Goal: Task Accomplishment & Management: Manage account settings

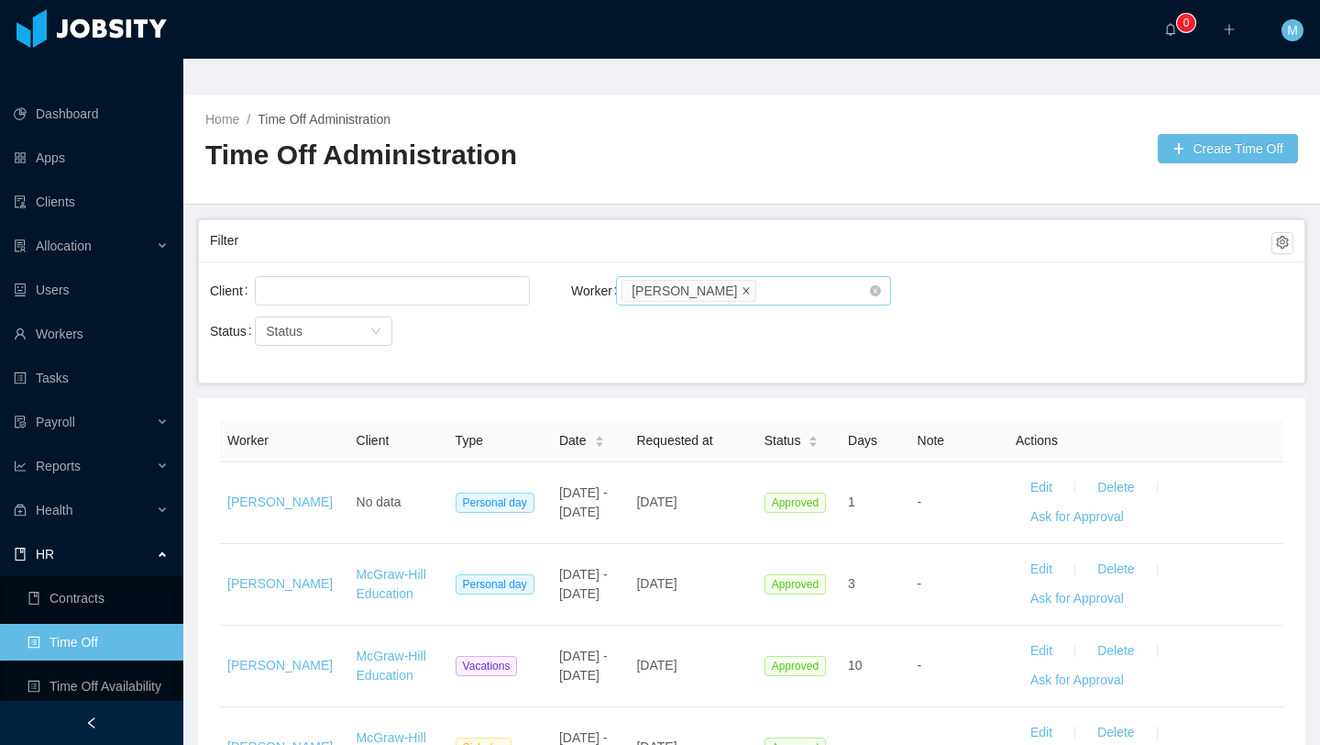
click at [742, 285] on icon "icon: close" at bounding box center [746, 289] width 9 height 9
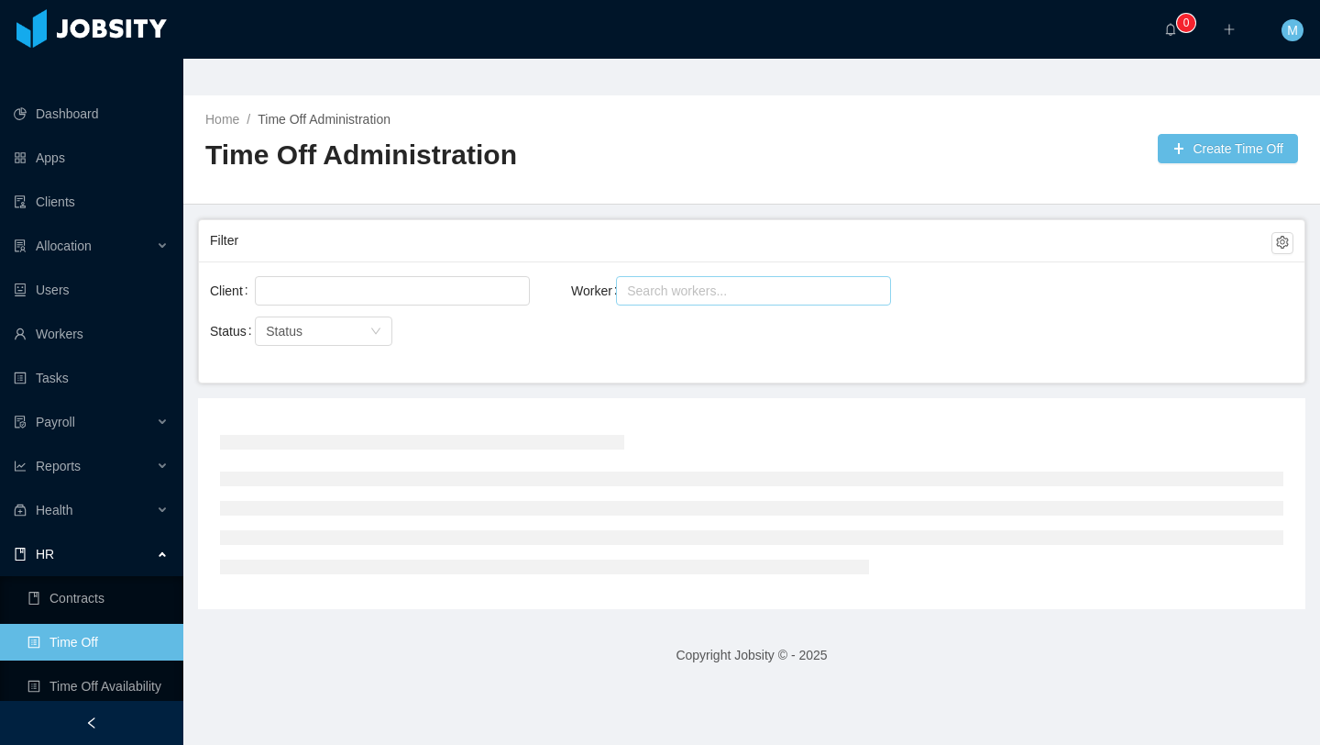
click at [716, 281] on div "Search workers..." at bounding box center [745, 290] width 237 height 18
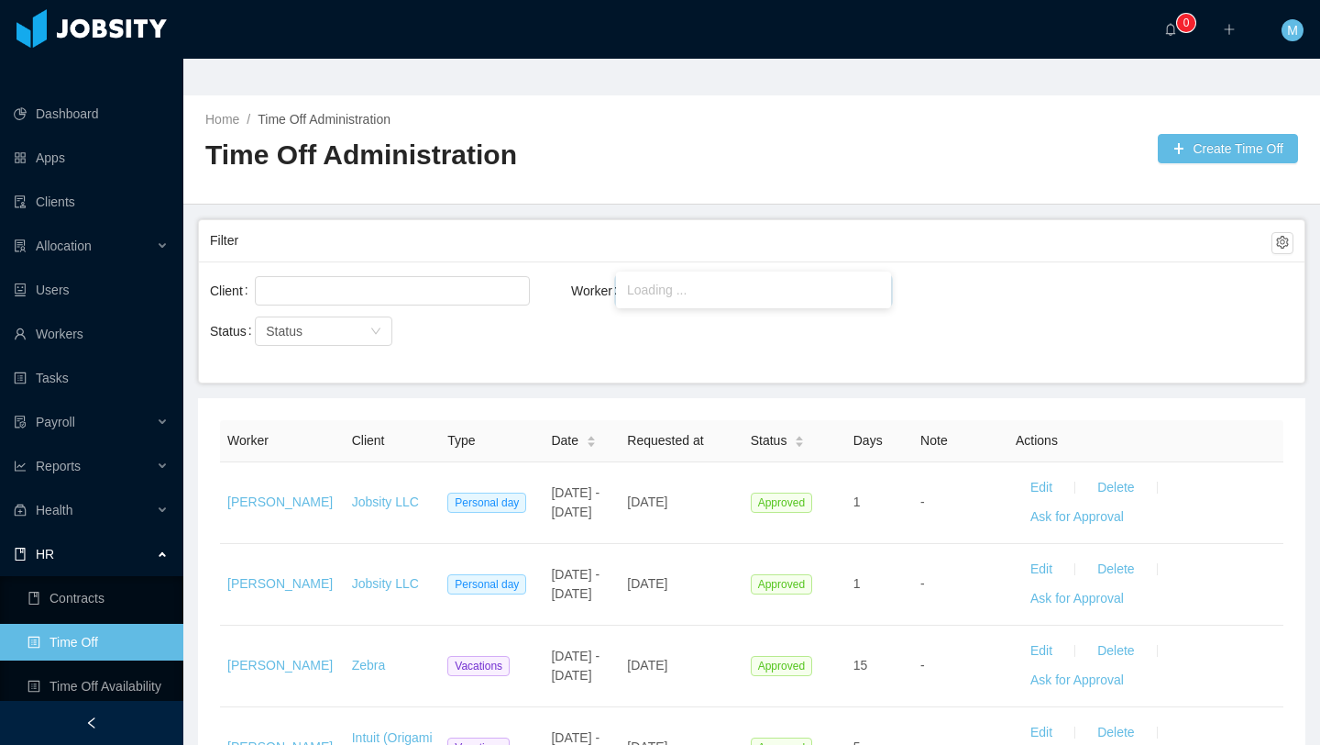
type input "*"
type input "**********"
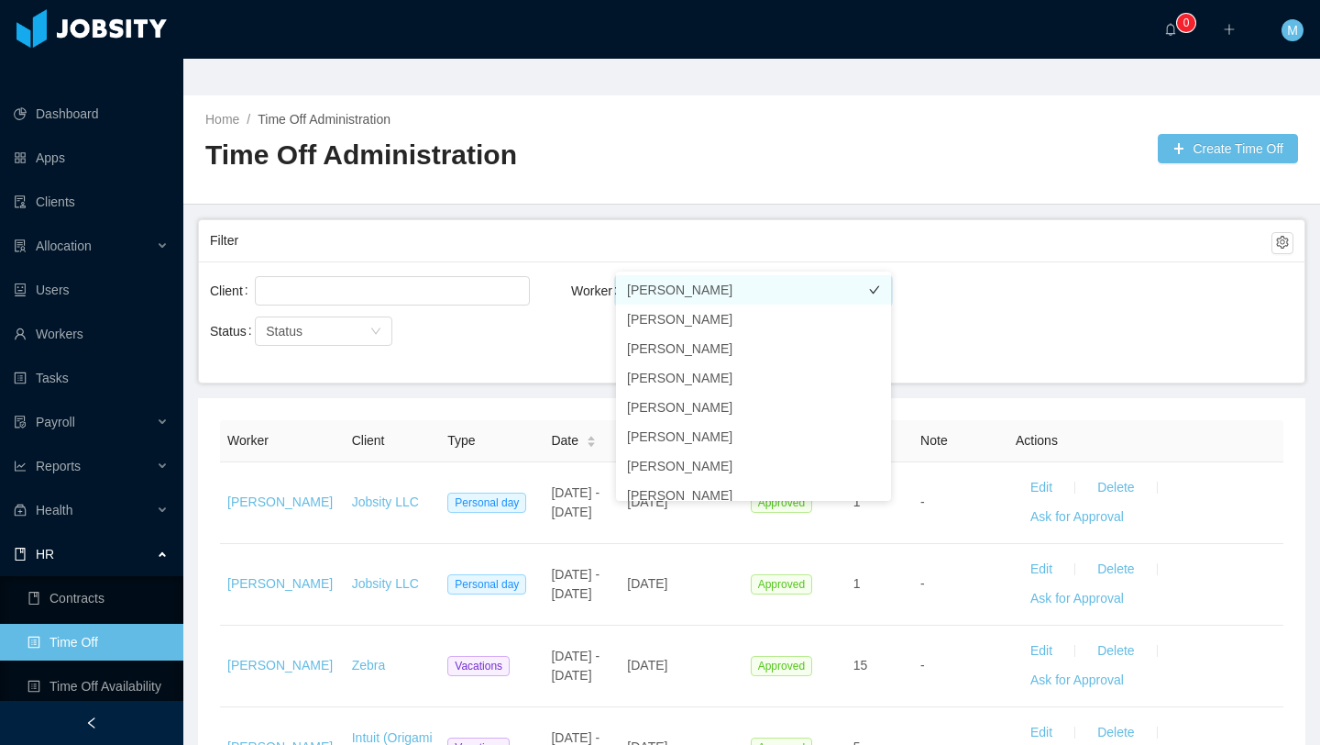
click at [766, 291] on li "[PERSON_NAME]" at bounding box center [753, 289] width 275 height 29
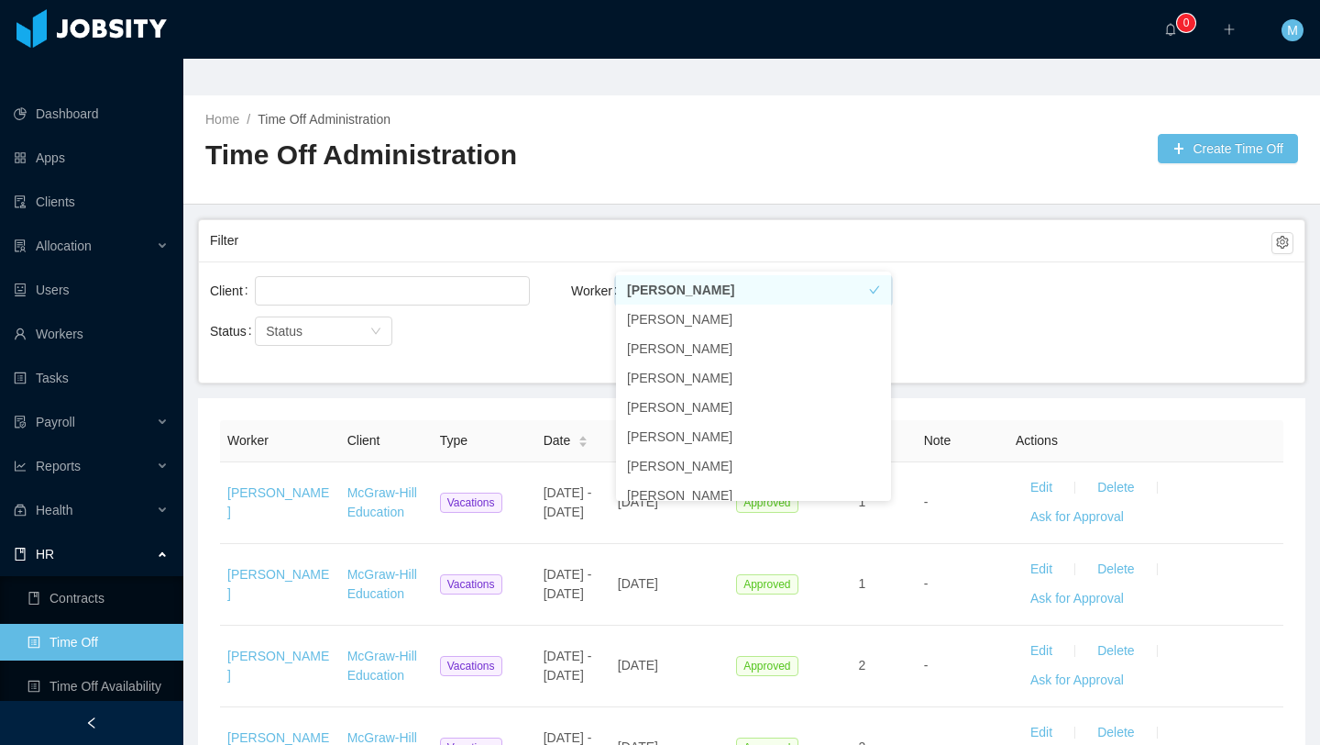
click at [595, 224] on div "Filter" at bounding box center [741, 241] width 1062 height 34
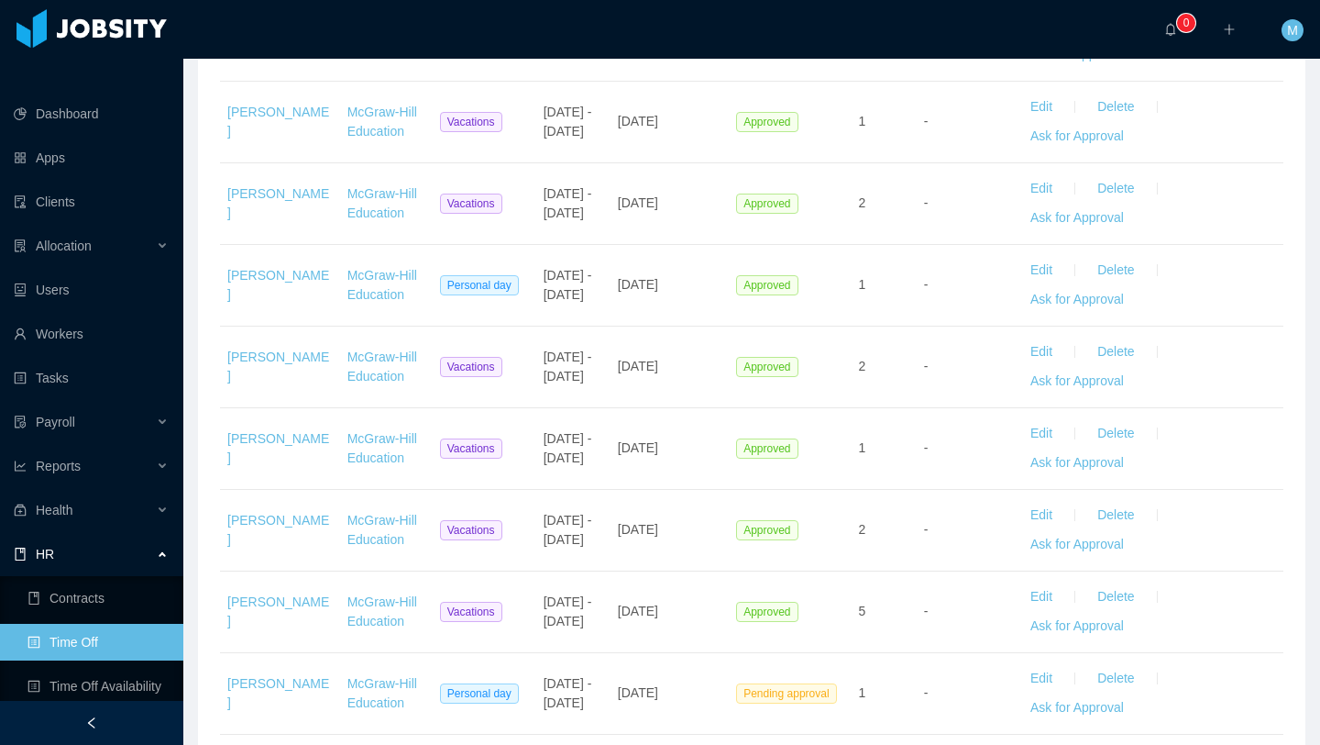
scroll to position [974, 0]
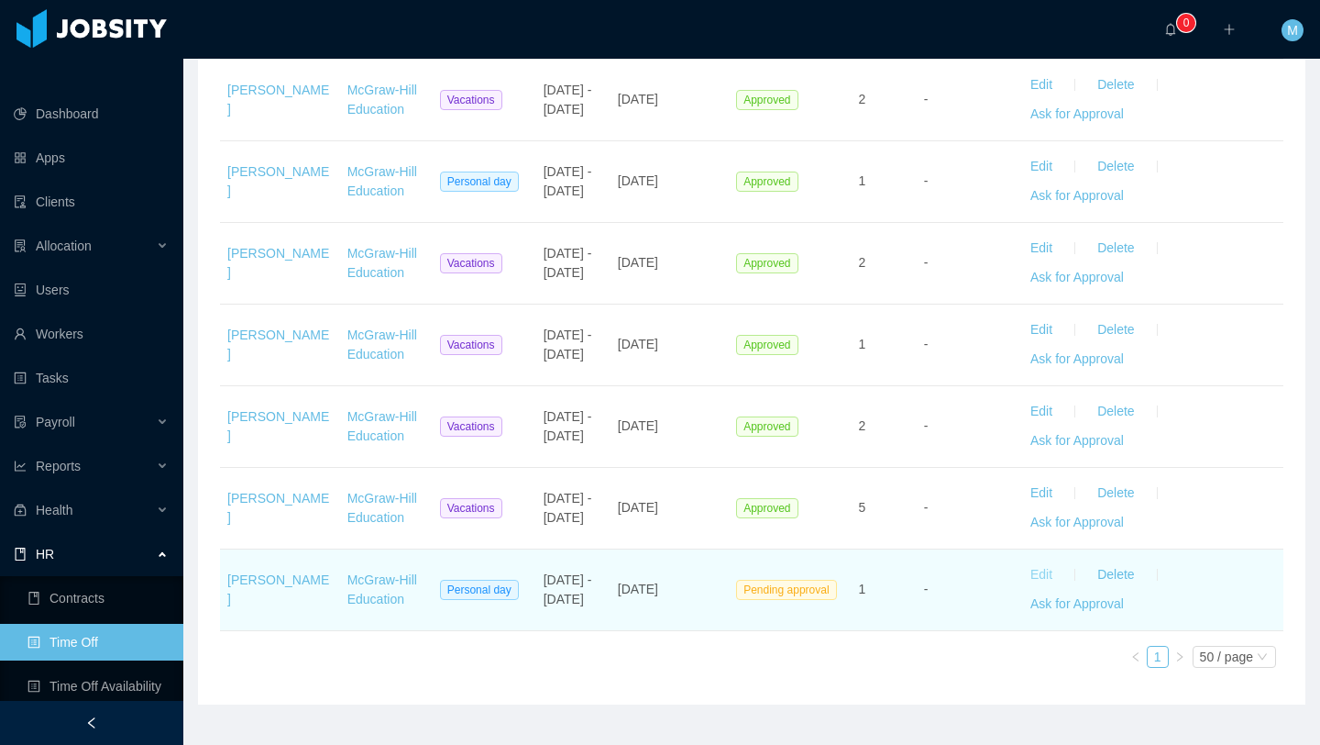
click at [1048, 560] on button "Edit" at bounding box center [1041, 574] width 51 height 29
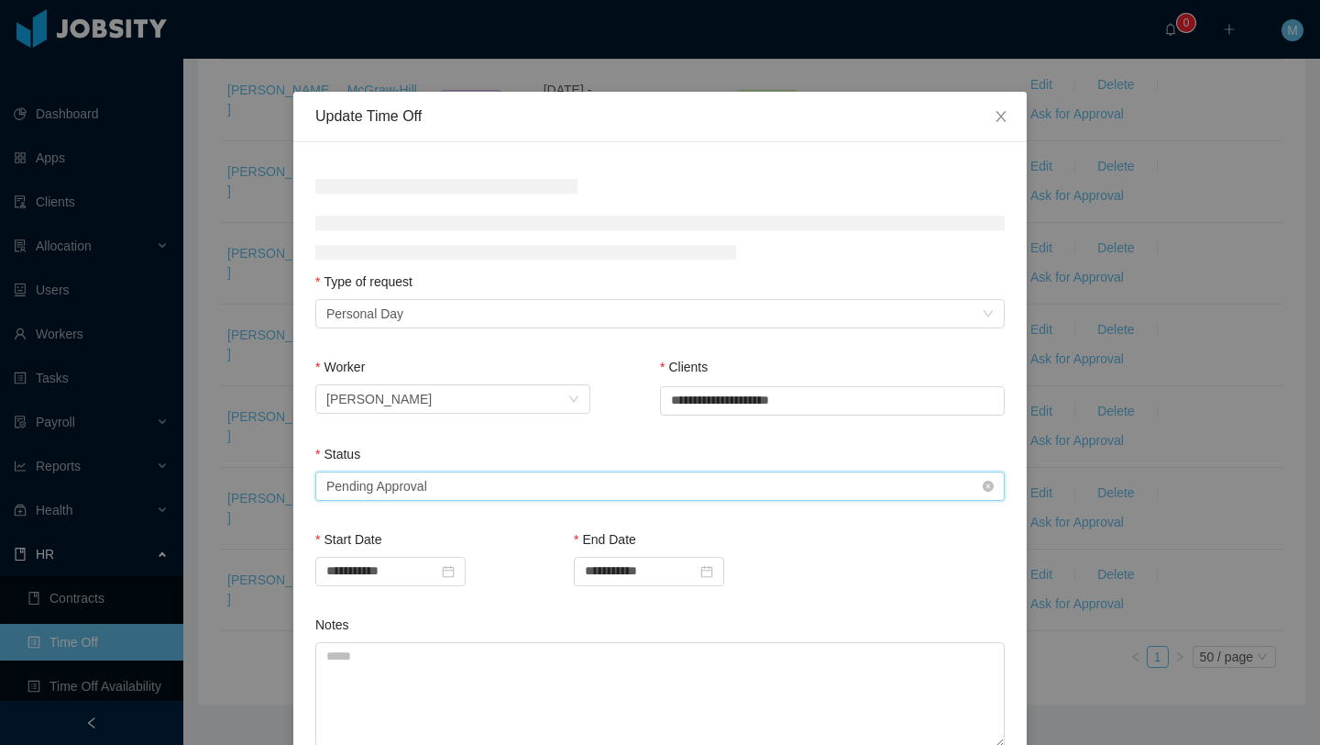
click at [459, 484] on div "Status Select status Pending Approval" at bounding box center [660, 476] width 690 height 63
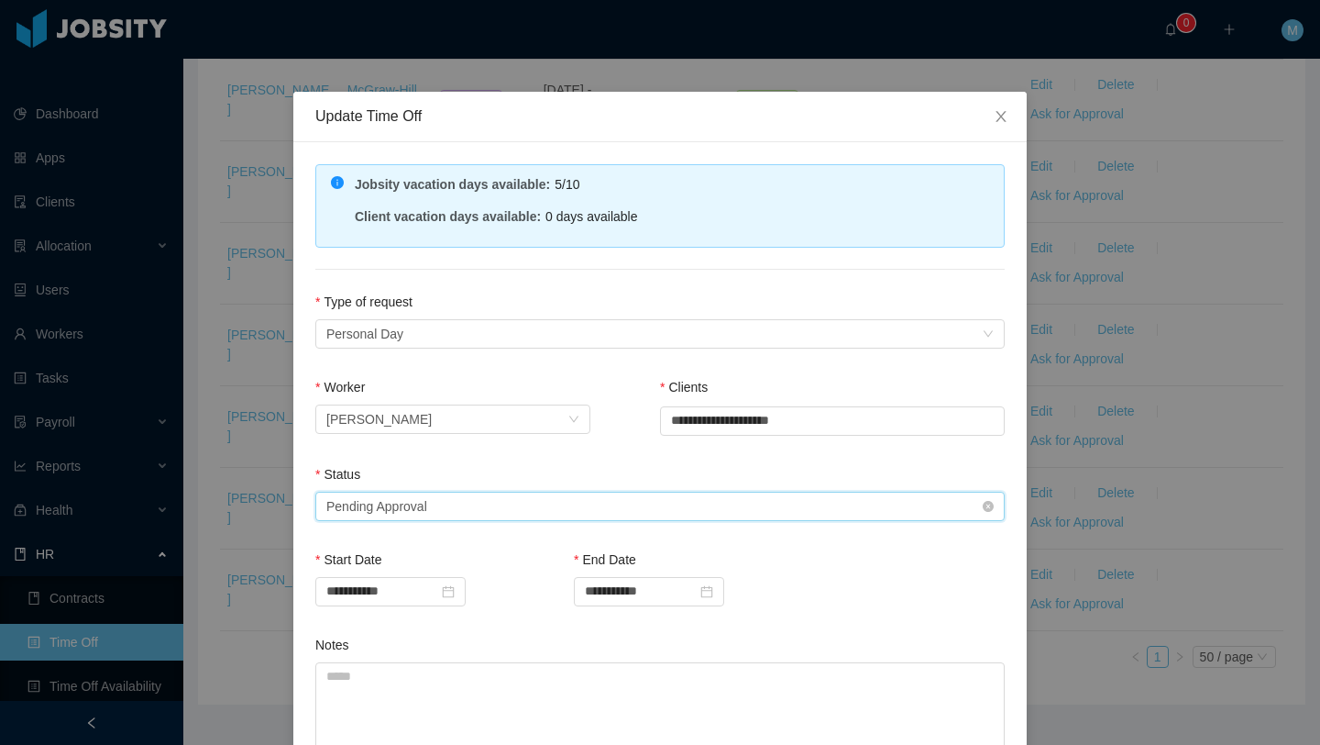
click at [435, 501] on div "Select status Pending Approval" at bounding box center [654, 506] width 656 height 28
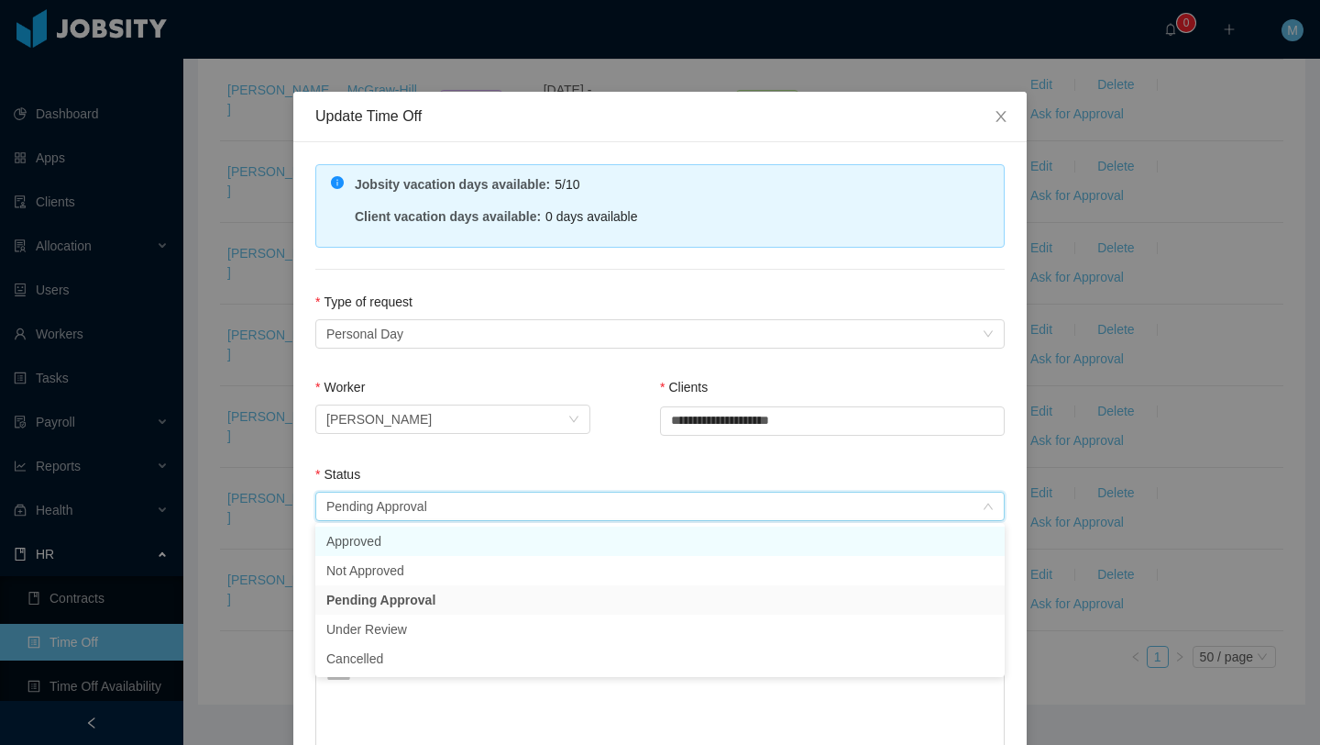
click at [374, 533] on li "Approved" at bounding box center [660, 540] width 690 height 29
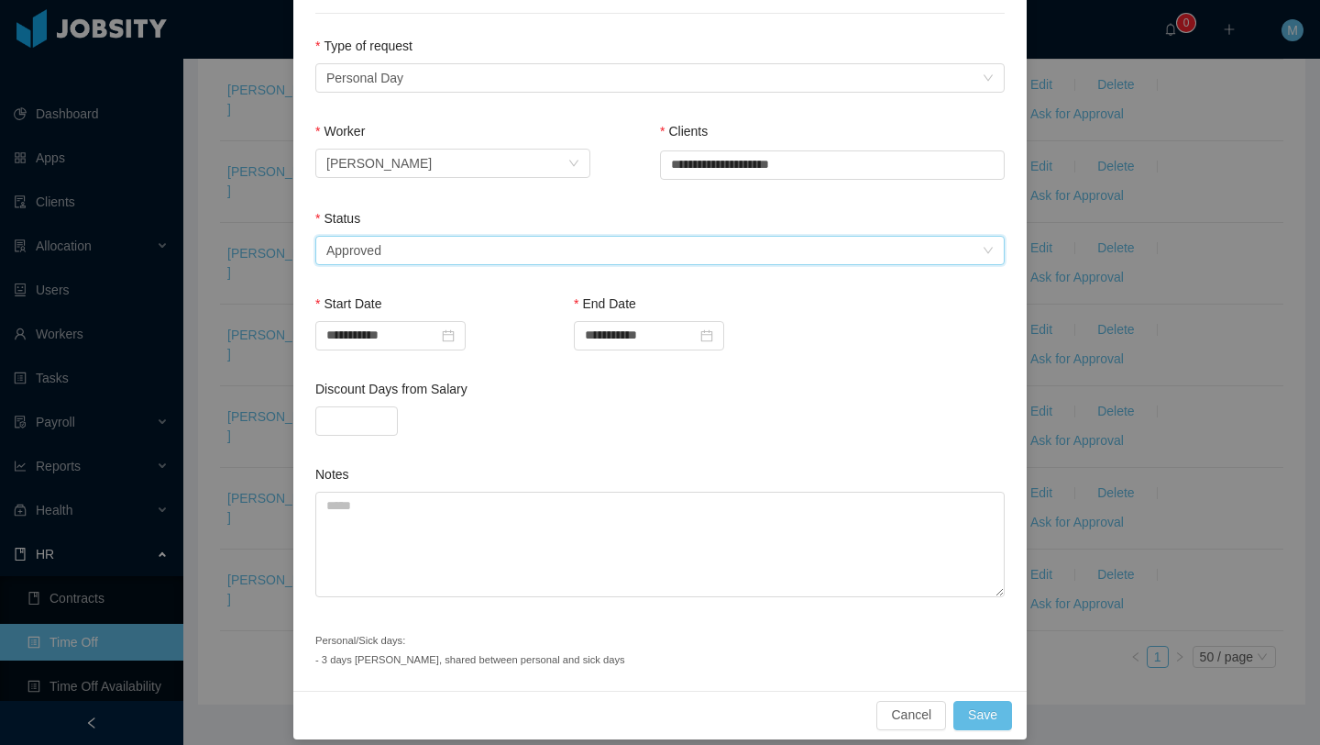
scroll to position [270, 0]
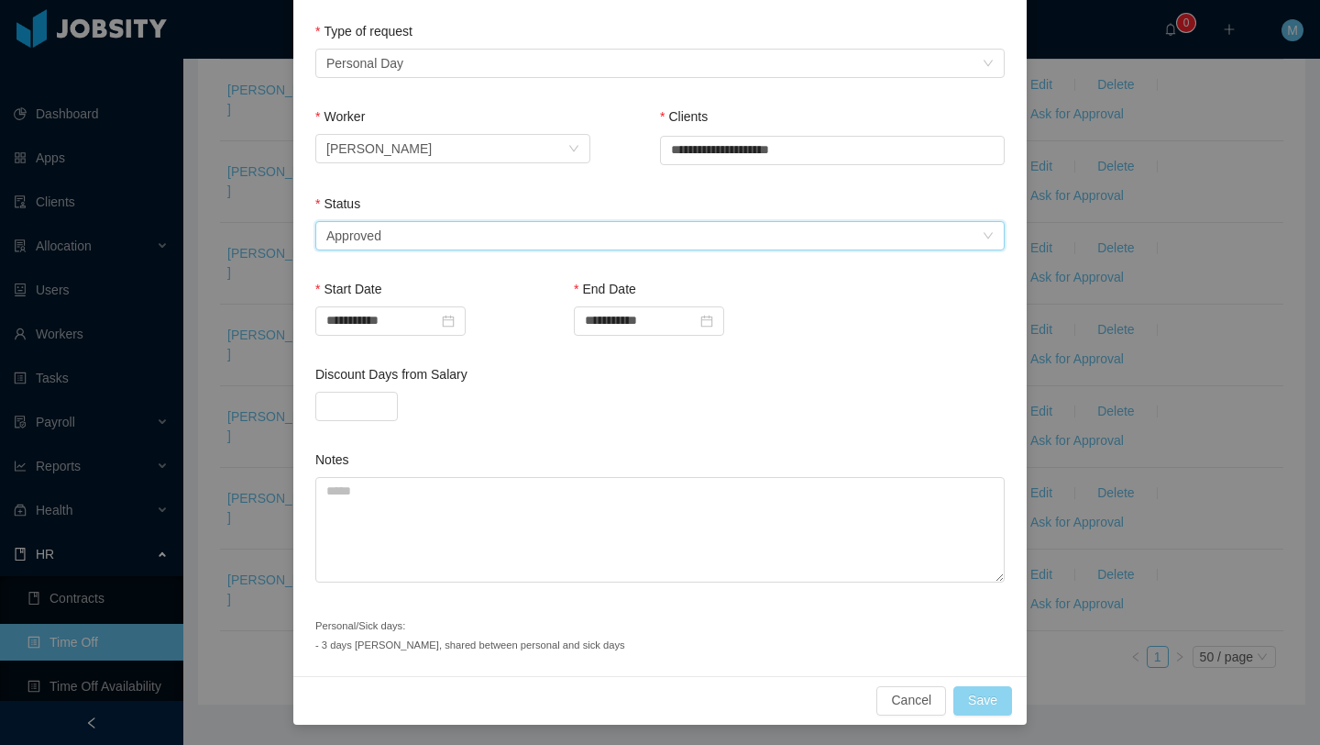
click at [972, 693] on button "Save" at bounding box center [983, 700] width 59 height 29
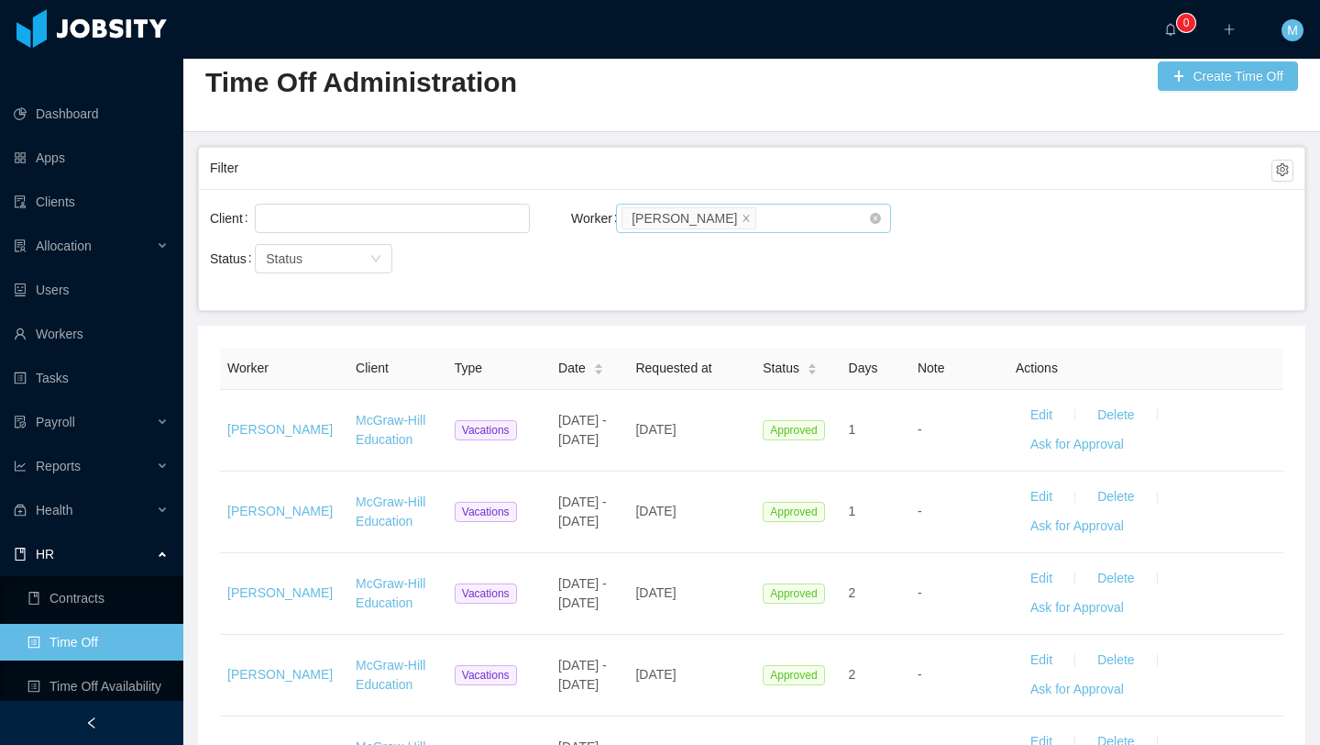
scroll to position [0, 0]
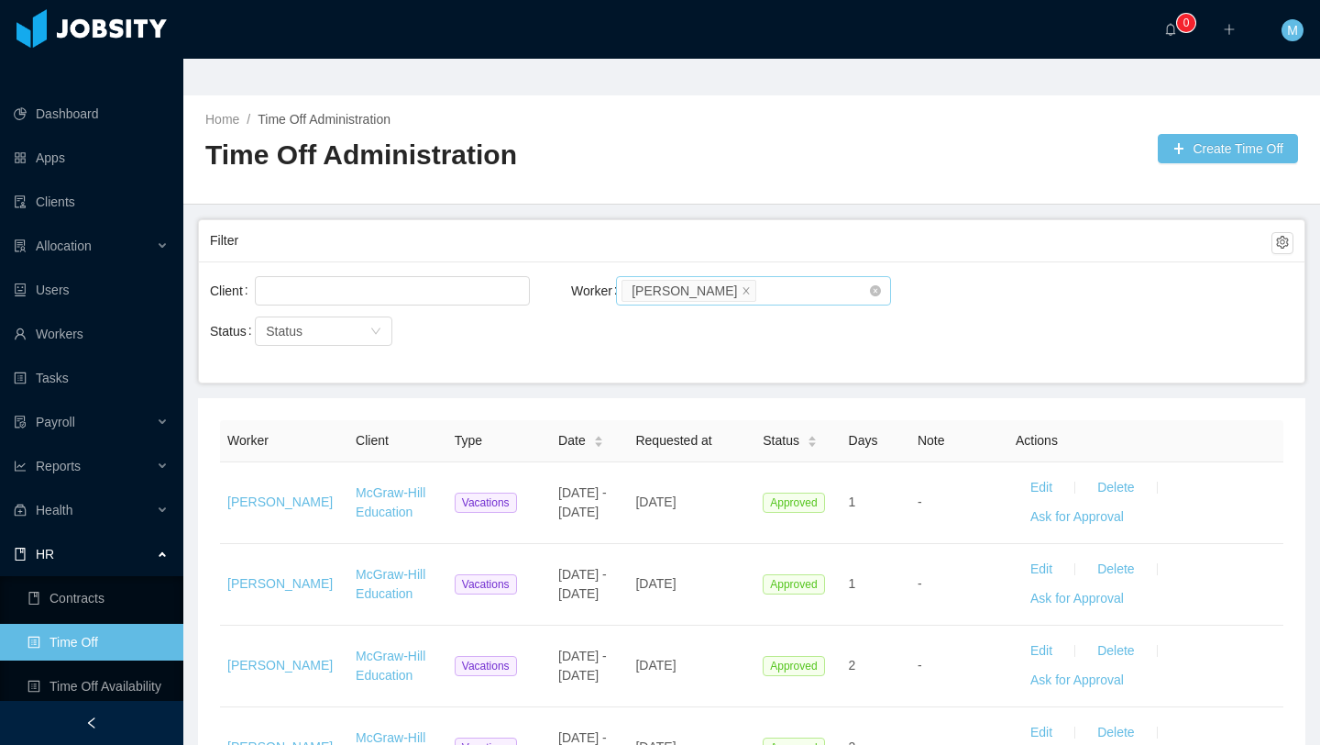
click at [370, 272] on div at bounding box center [330, 290] width 150 height 37
click at [742, 285] on icon "icon: close" at bounding box center [746, 289] width 9 height 9
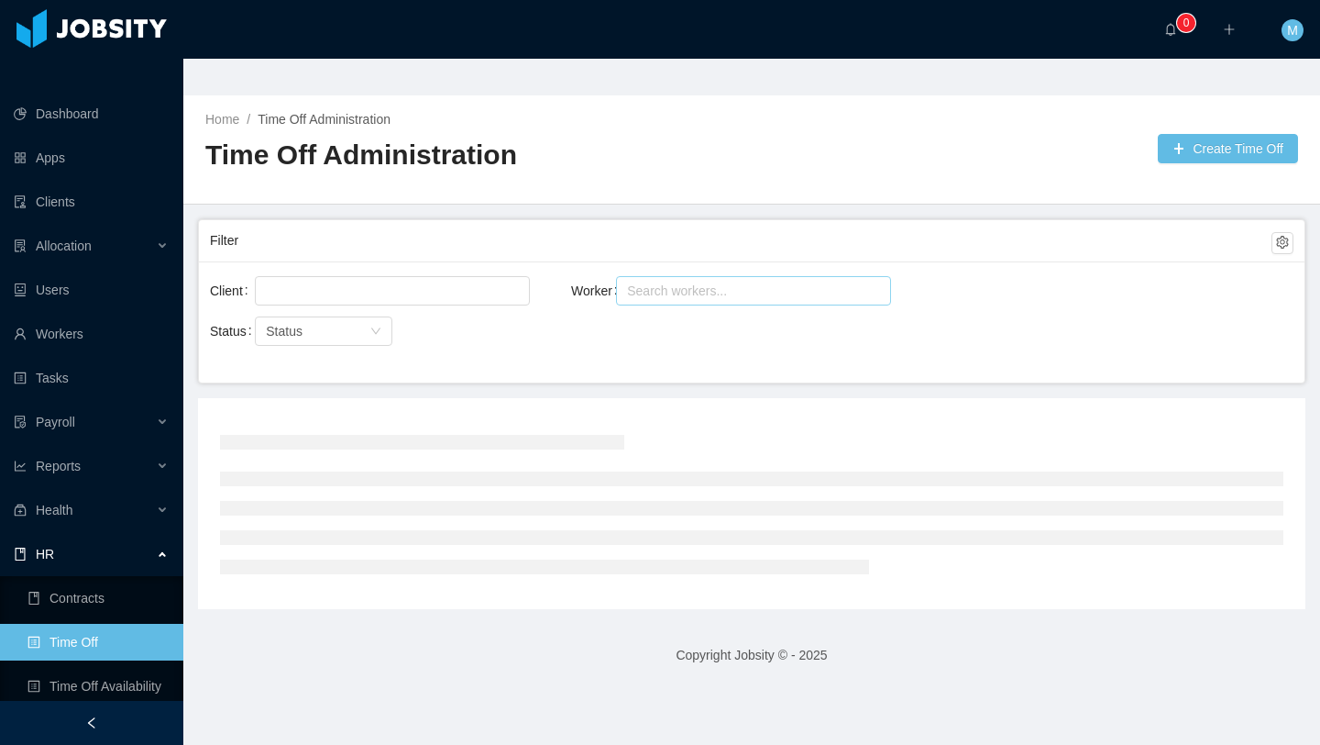
click at [700, 281] on div "Search workers..." at bounding box center [745, 290] width 237 height 18
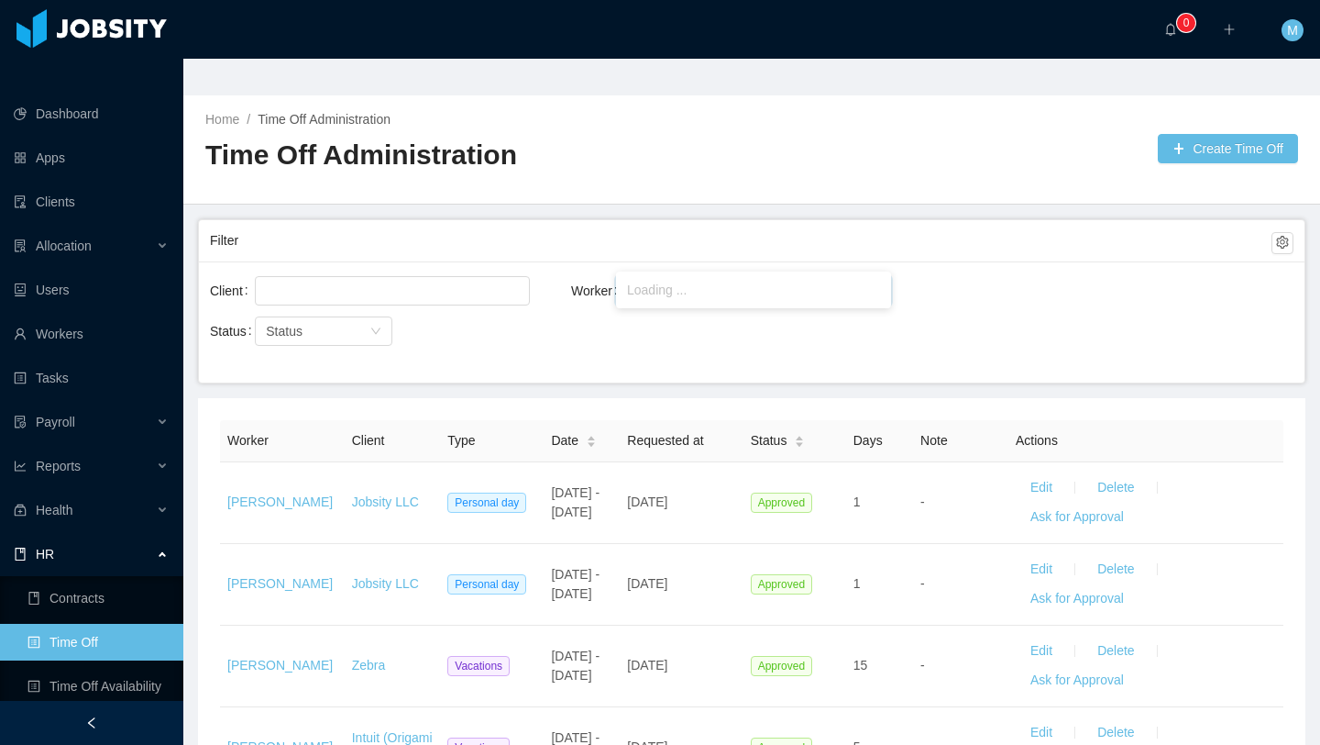
type input "******"
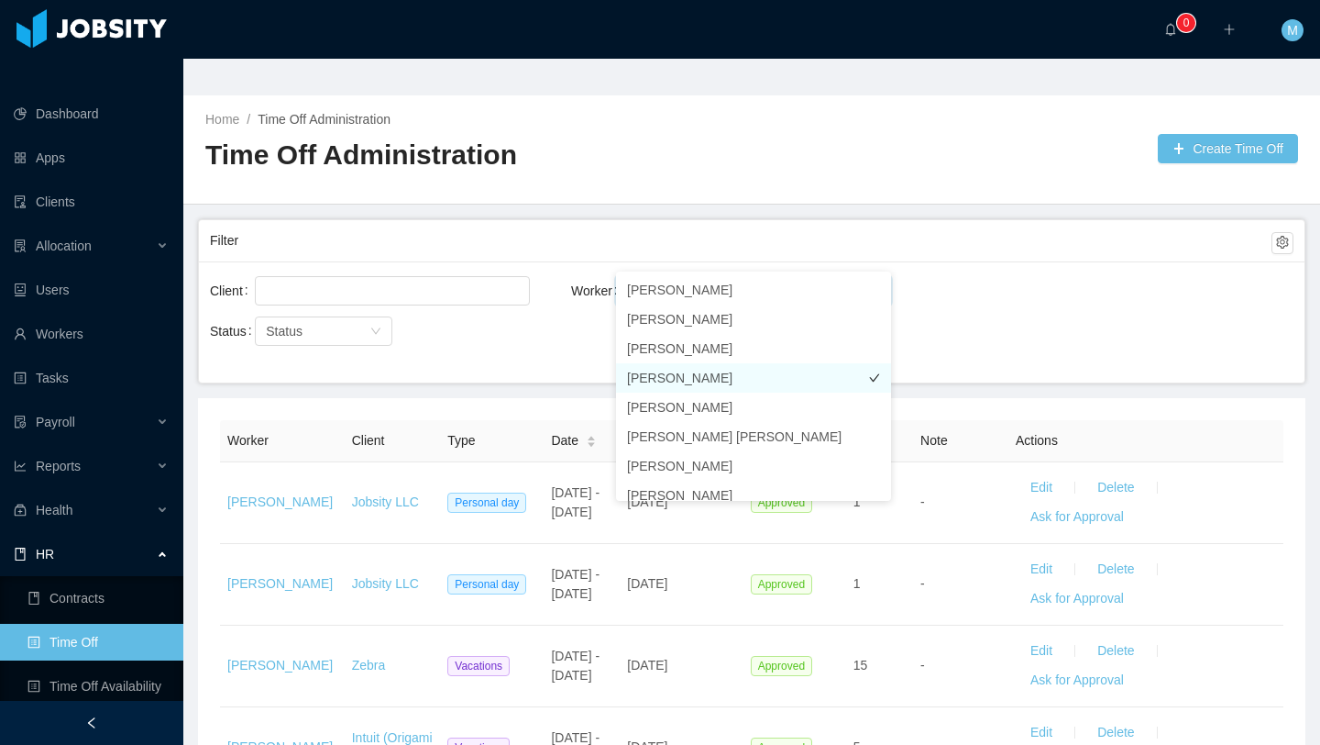
click at [685, 379] on li "[PERSON_NAME]" at bounding box center [753, 377] width 275 height 29
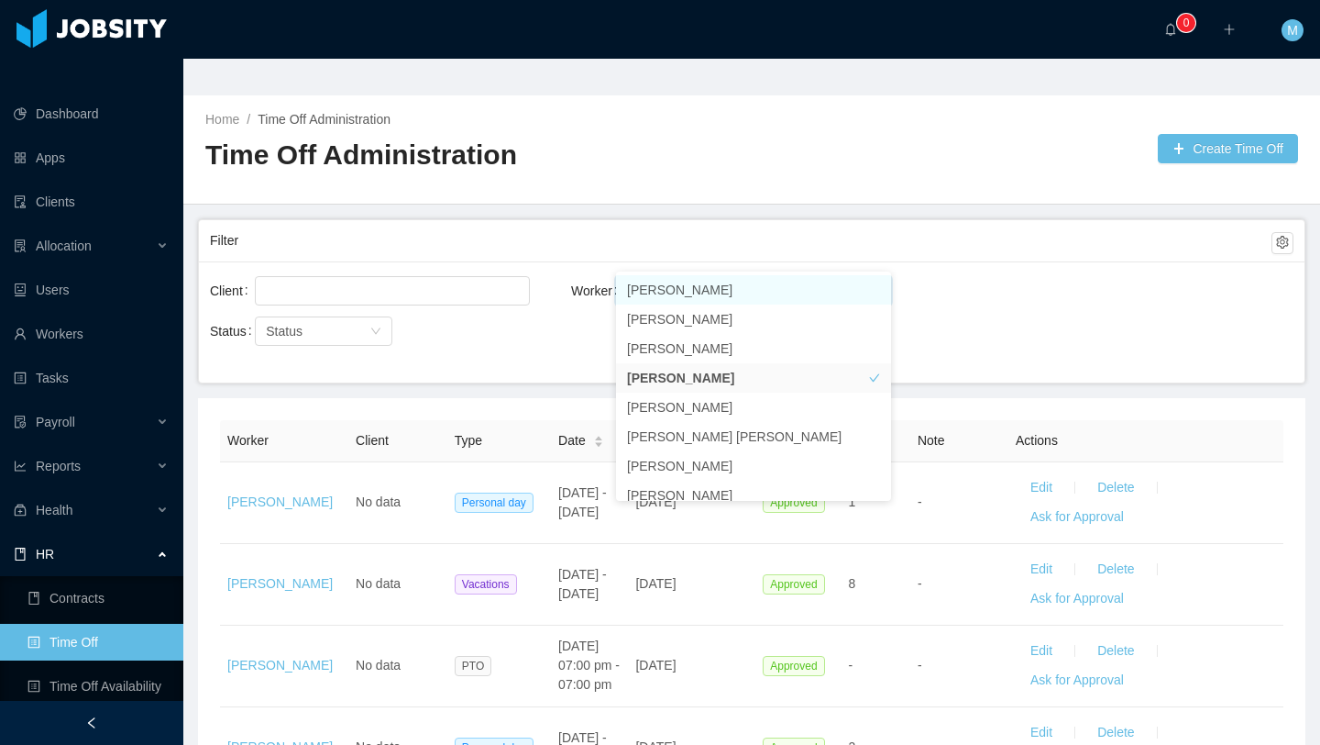
click at [619, 224] on div "Filter" at bounding box center [741, 241] width 1062 height 34
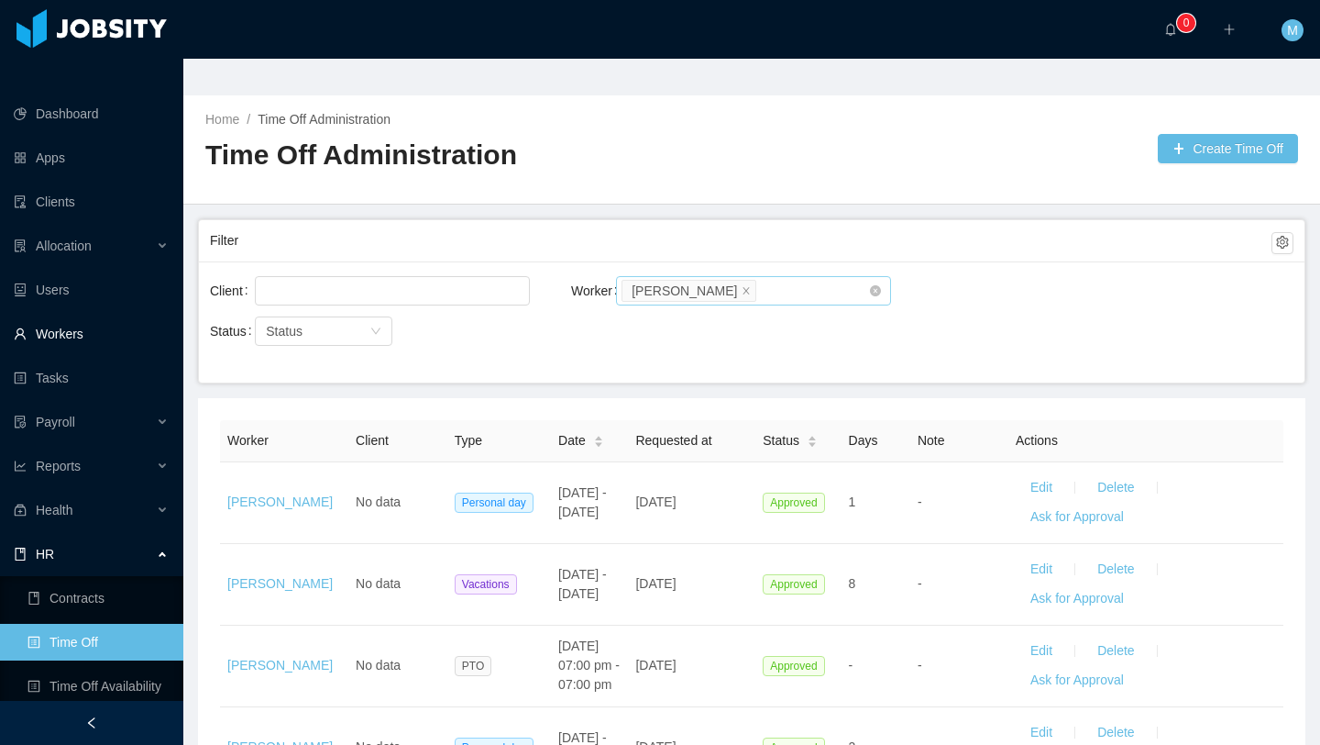
click at [94, 315] on link "Workers" at bounding box center [91, 333] width 155 height 37
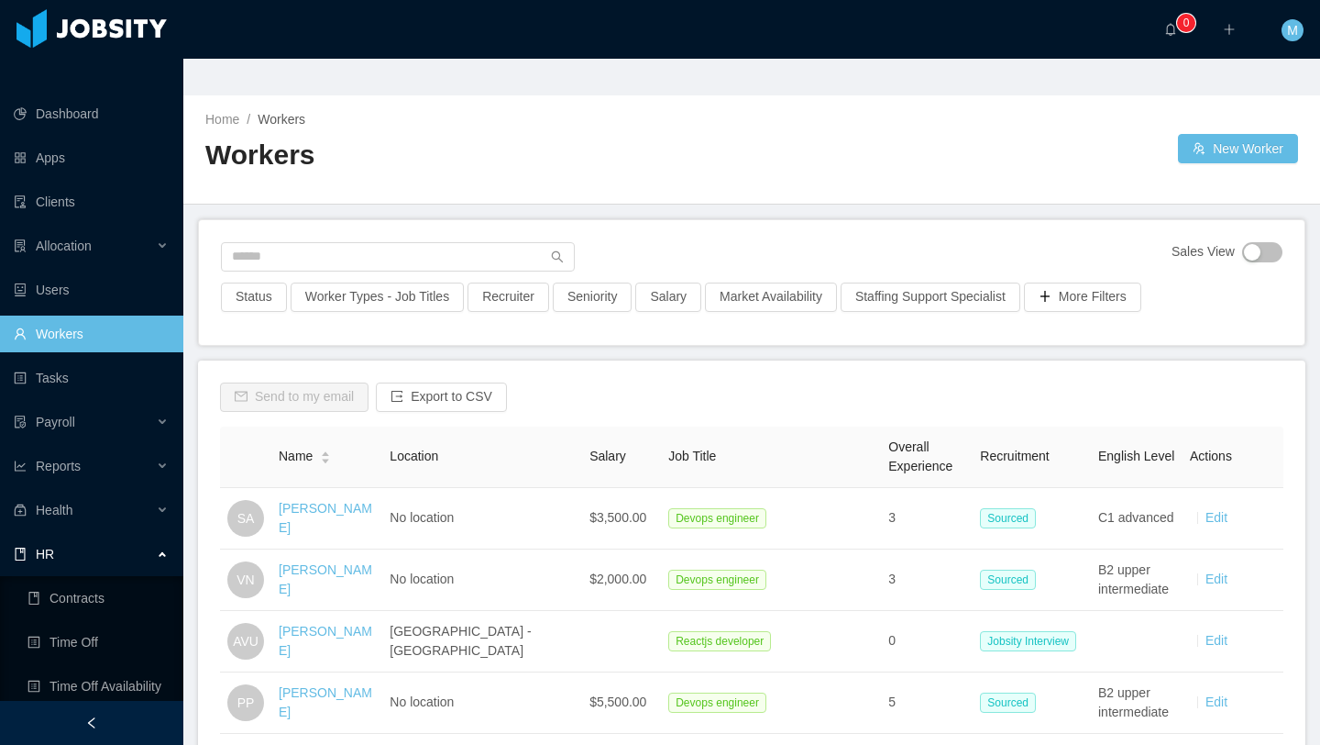
click at [349, 242] on div "Sales View" at bounding box center [752, 262] width 1062 height 40
click at [349, 242] on input "text" at bounding box center [398, 256] width 354 height 29
type input "*******"
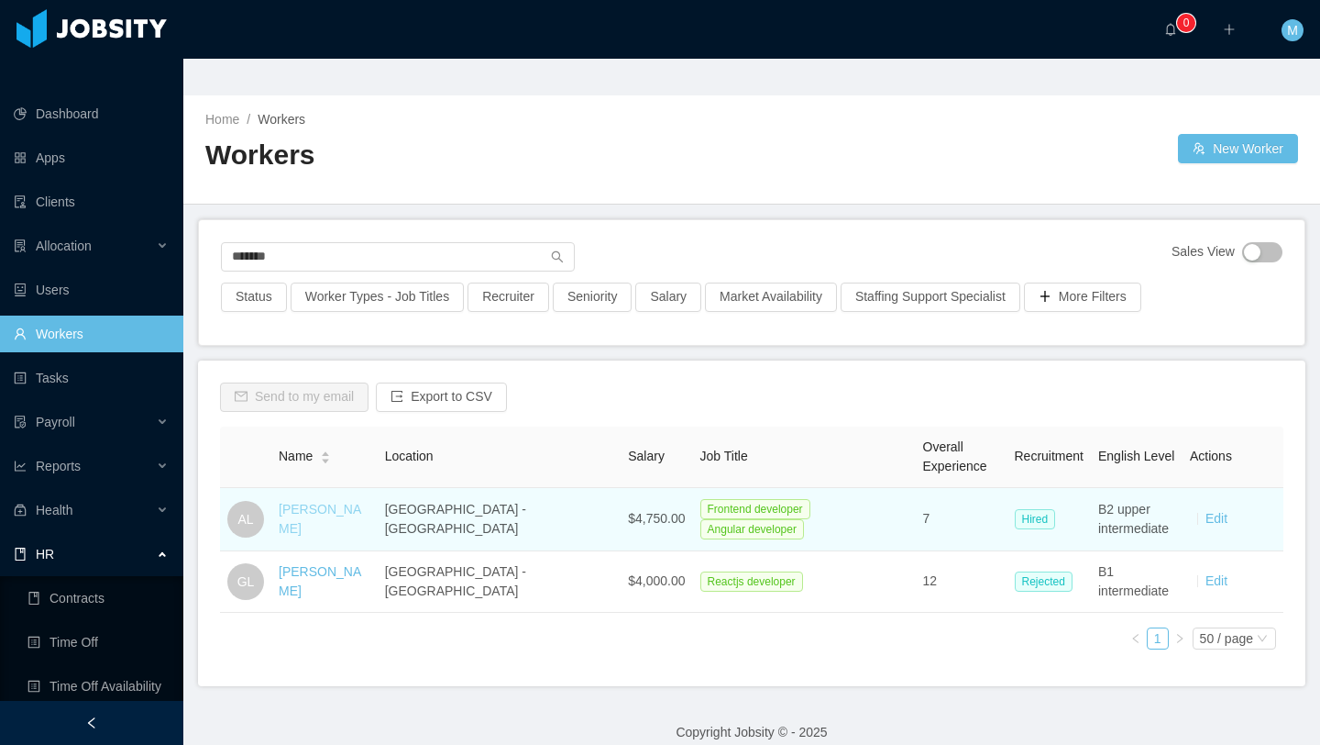
click at [323, 502] on link "[PERSON_NAME]" at bounding box center [320, 519] width 83 height 34
